Goal: Use online tool/utility: Utilize a website feature to perform a specific function

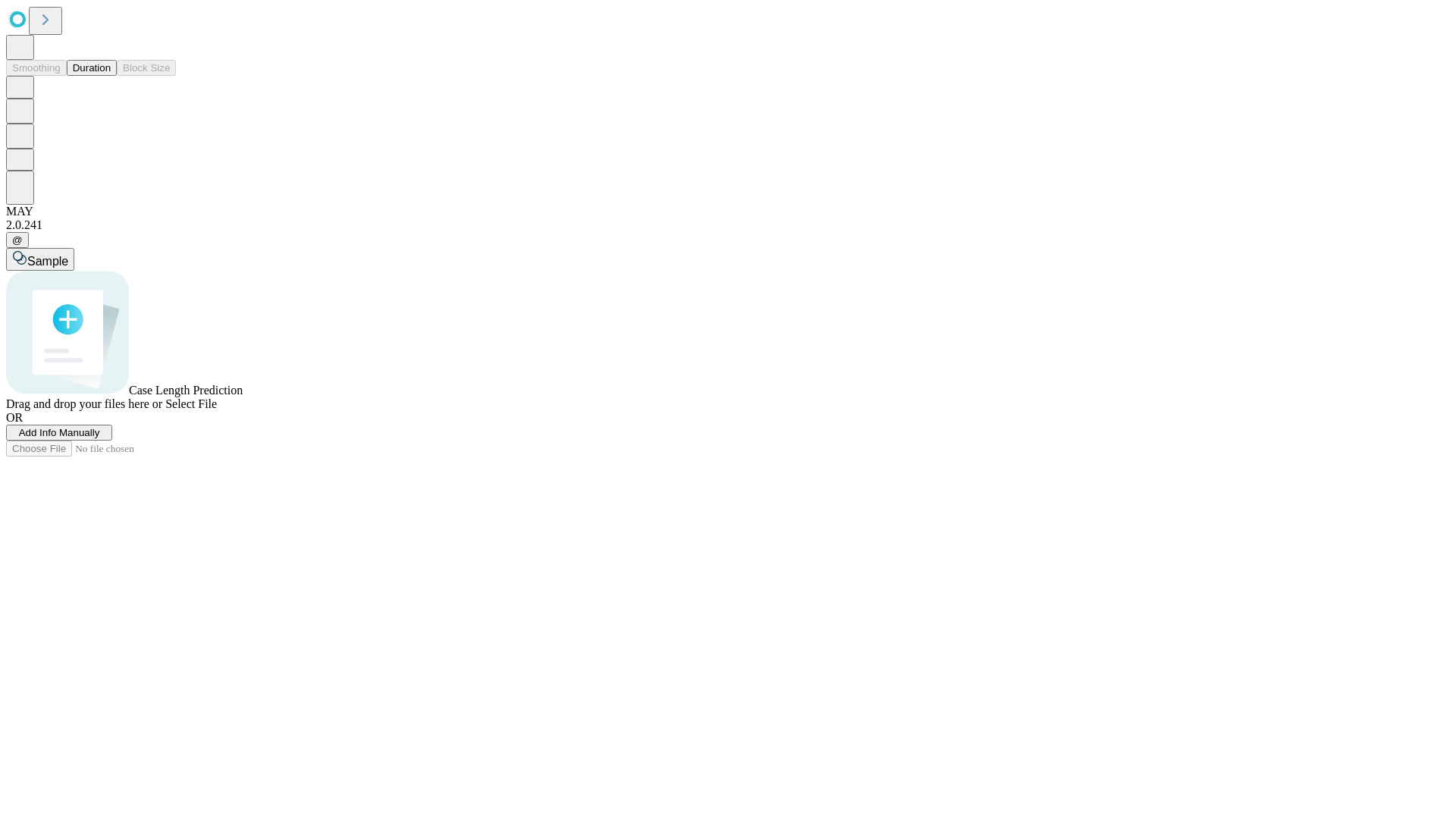
click at [217, 410] on span "Select File" at bounding box center [191, 404] width 51 height 13
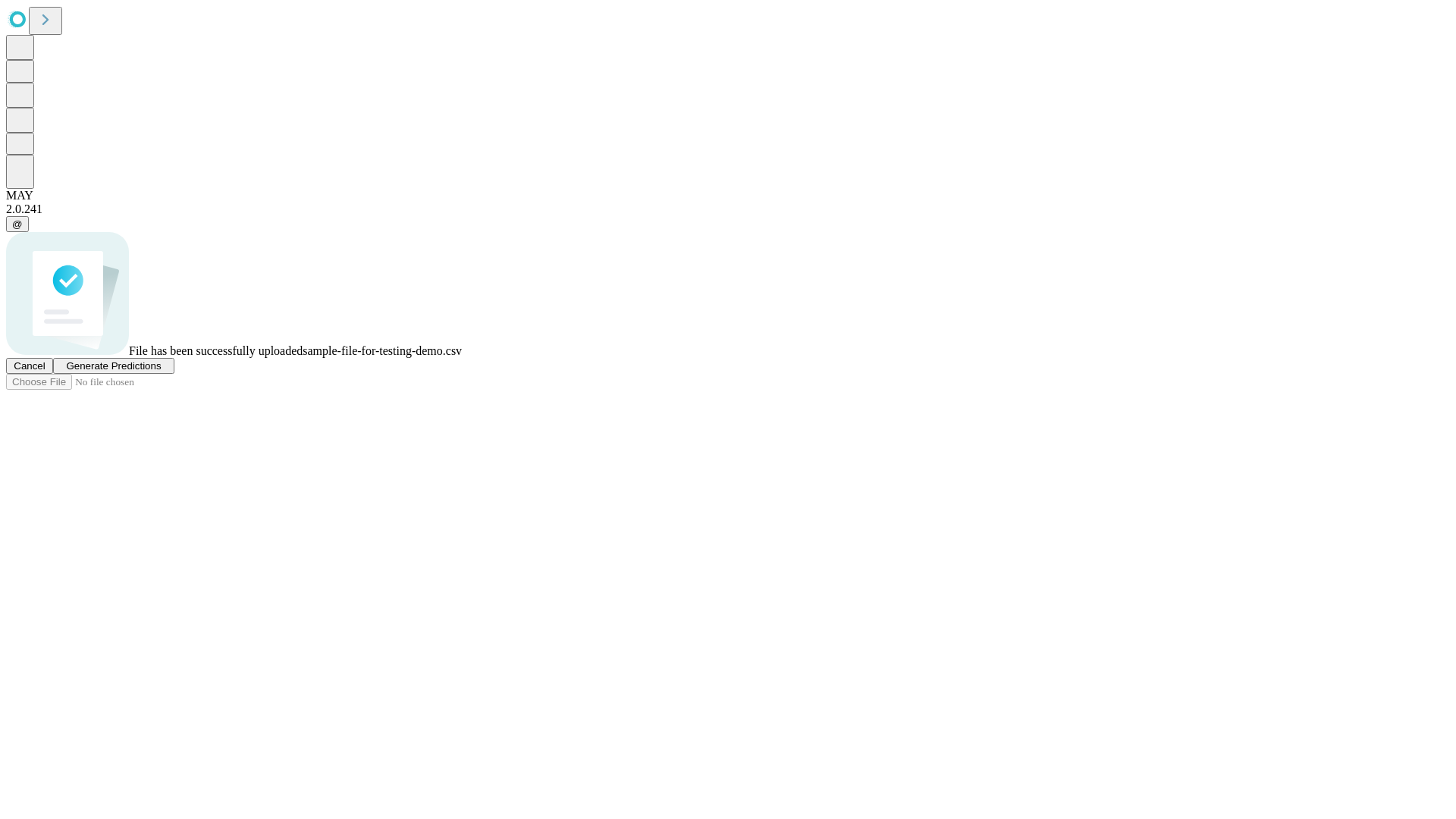
click at [161, 372] on span "Generate Predictions" at bounding box center [114, 366] width 95 height 11
